Goal: Go to known website: Access a specific website the user already knows

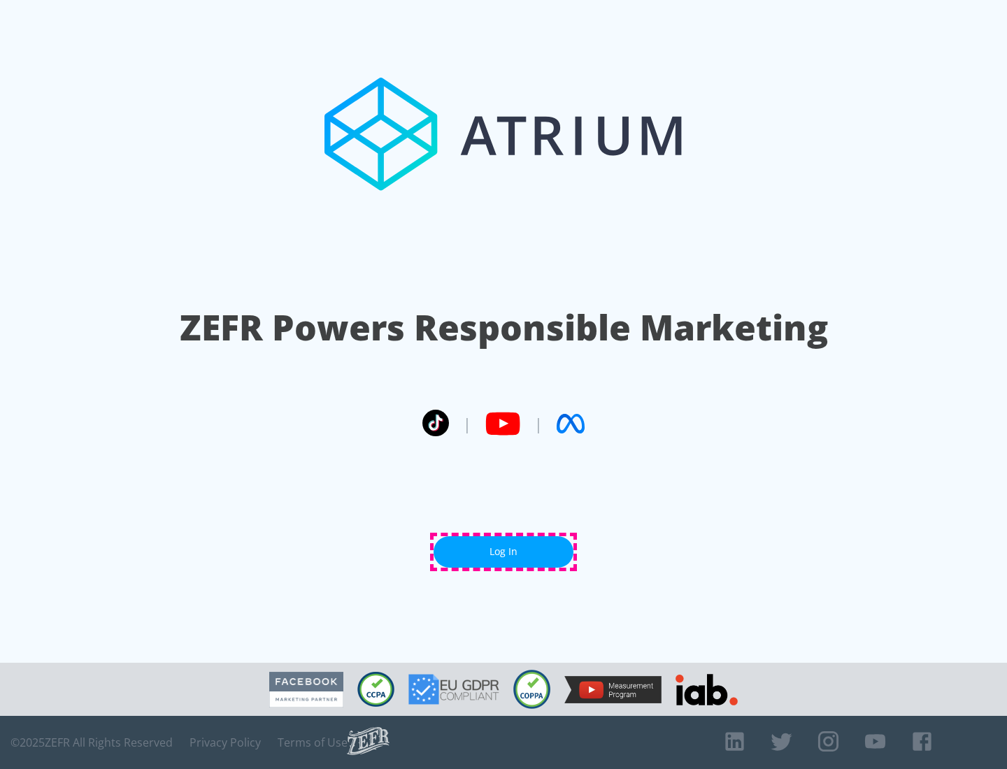
click at [503, 552] on link "Log In" at bounding box center [503, 551] width 140 height 31
